Goal: Navigation & Orientation: Find specific page/section

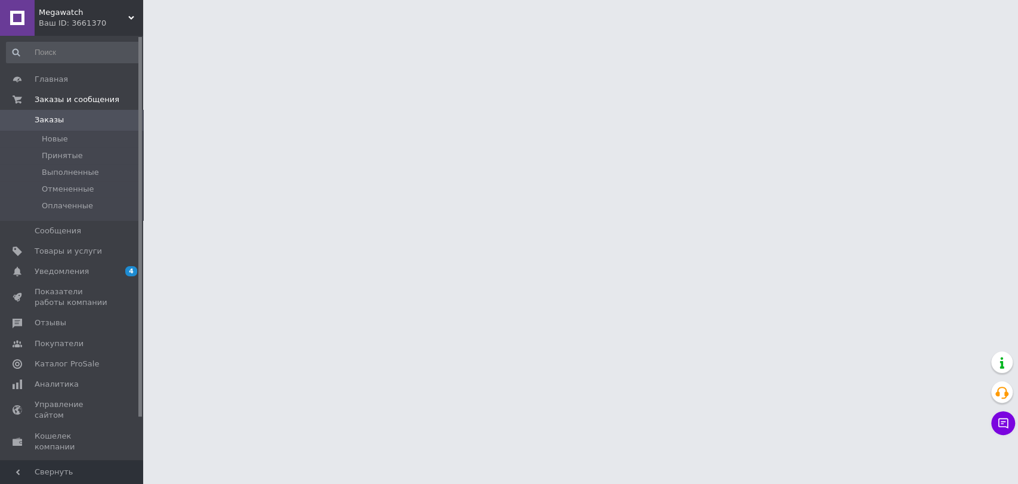
click at [62, 18] on div "Ваш ID: 3661370" at bounding box center [91, 23] width 104 height 11
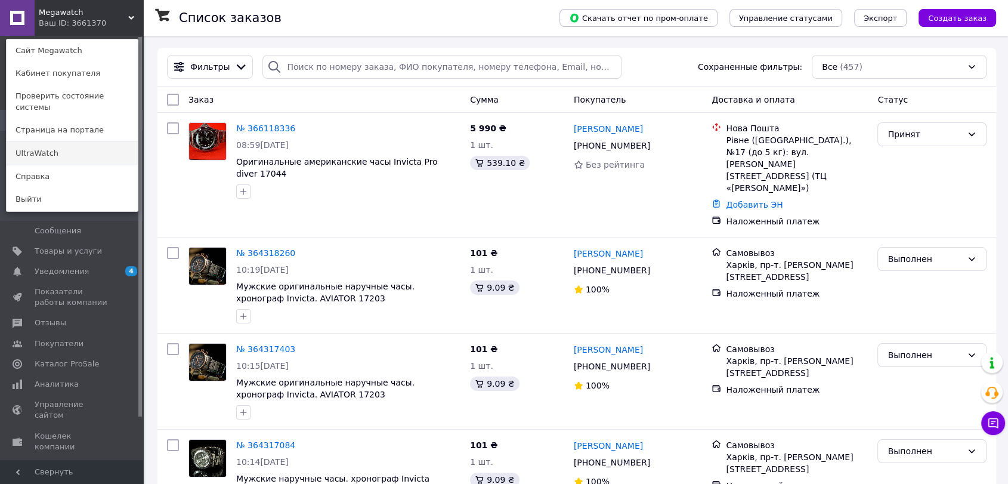
click at [82, 142] on link "UltraWatch" at bounding box center [72, 153] width 131 height 23
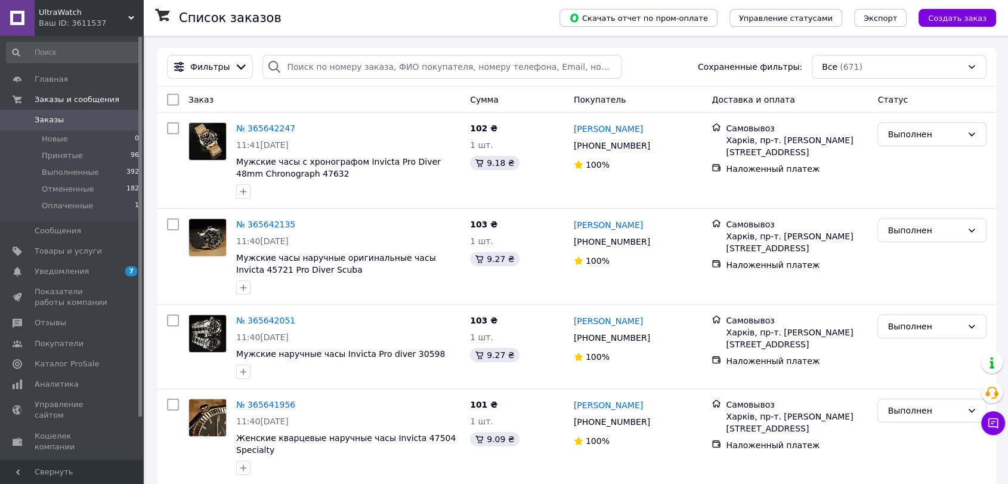
click at [52, 22] on div "Ваш ID: 3611537" at bounding box center [91, 23] width 104 height 11
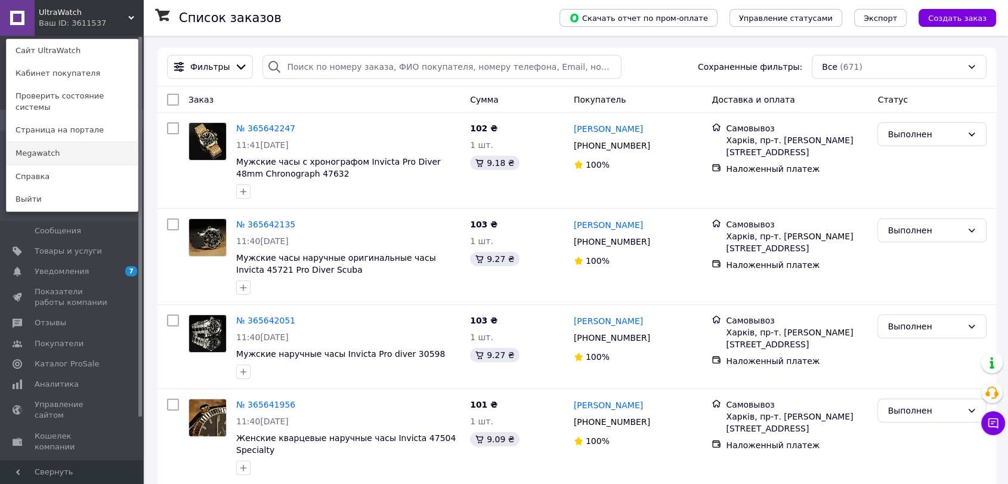
click at [52, 145] on link "Megawatch" at bounding box center [72, 153] width 131 height 23
